Goal: Task Accomplishment & Management: Manage account settings

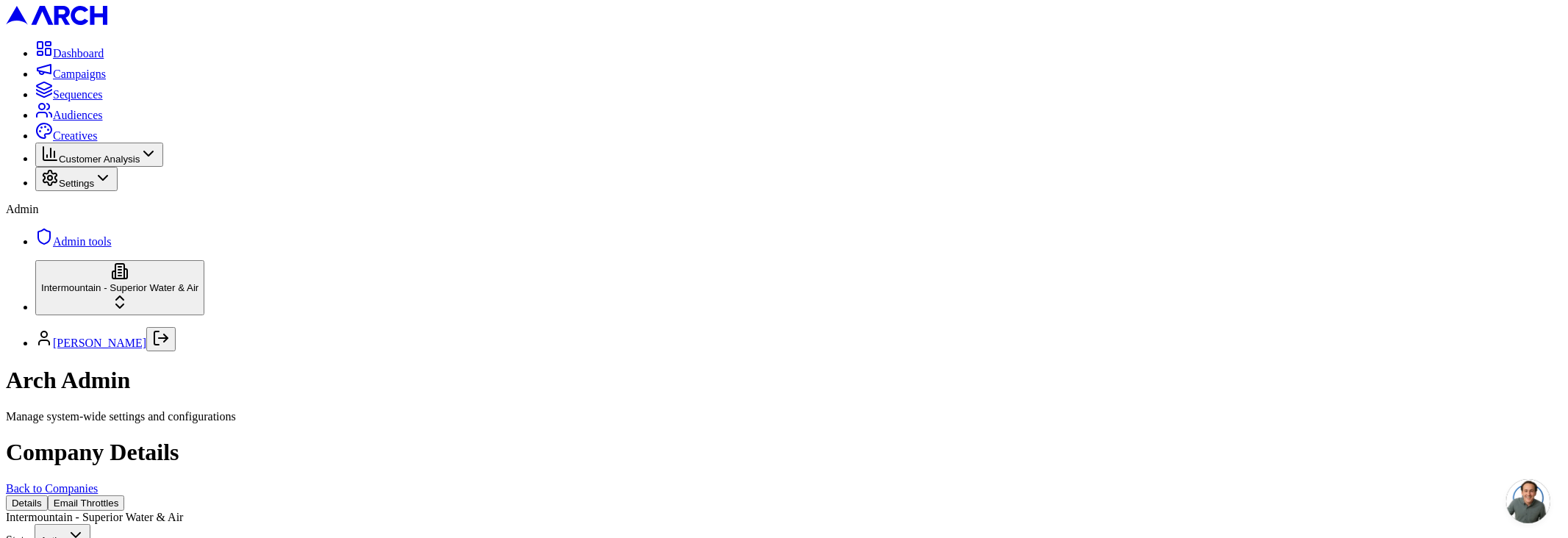
scroll to position [5, 0]
click at [125, 496] on button "Email Throttles" at bounding box center [86, 503] width 77 height 15
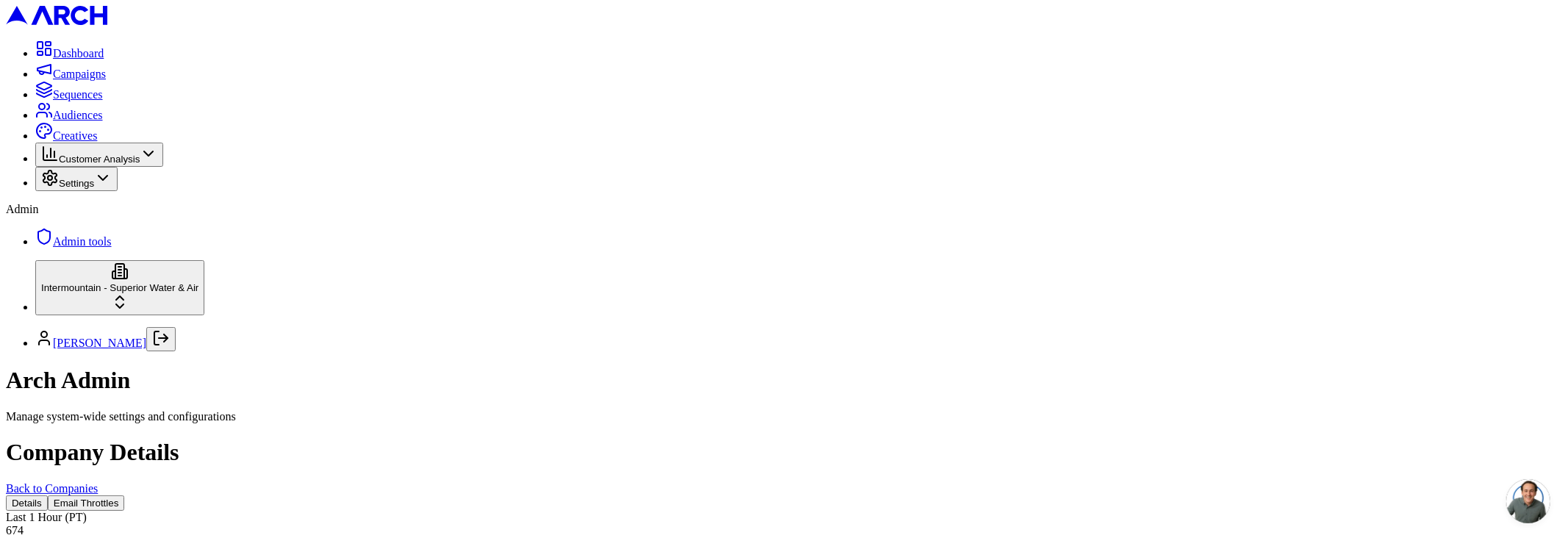
drag, startPoint x: 379, startPoint y: 190, endPoint x: 519, endPoint y: 186, distance: 140.1
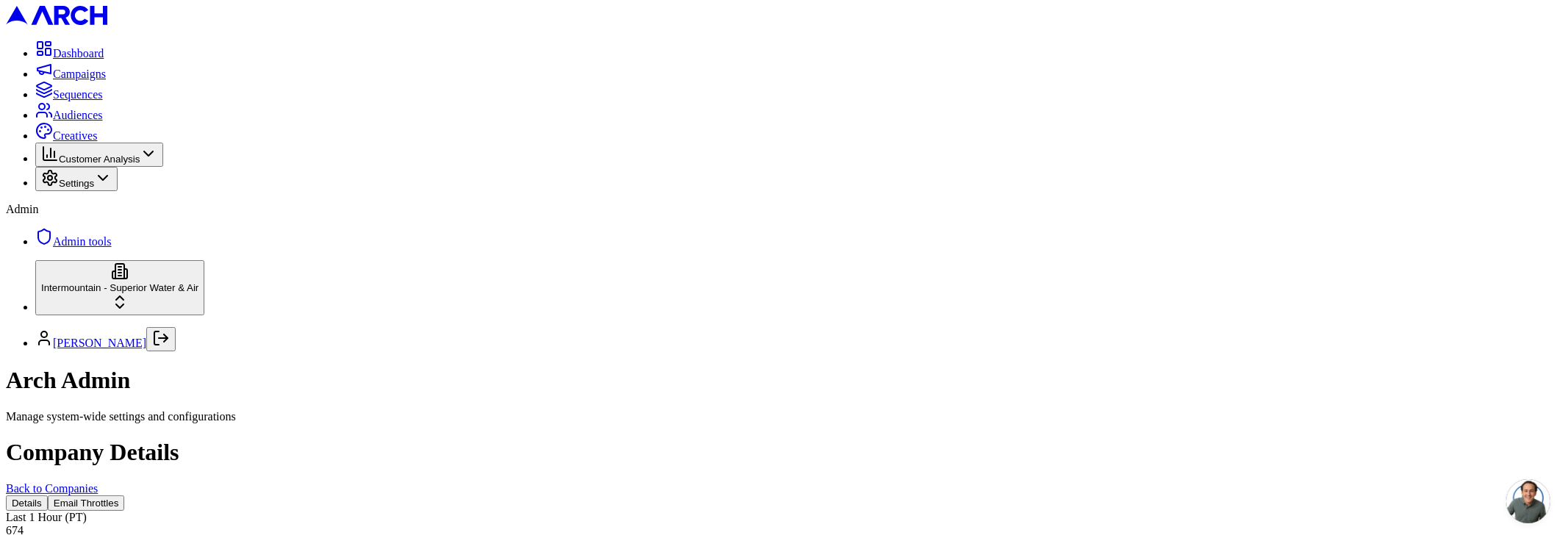
copy div "Email Throttles"
click at [125, 496] on button "Email Throttles" at bounding box center [86, 503] width 77 height 15
